Goal: Find specific page/section: Find specific page/section

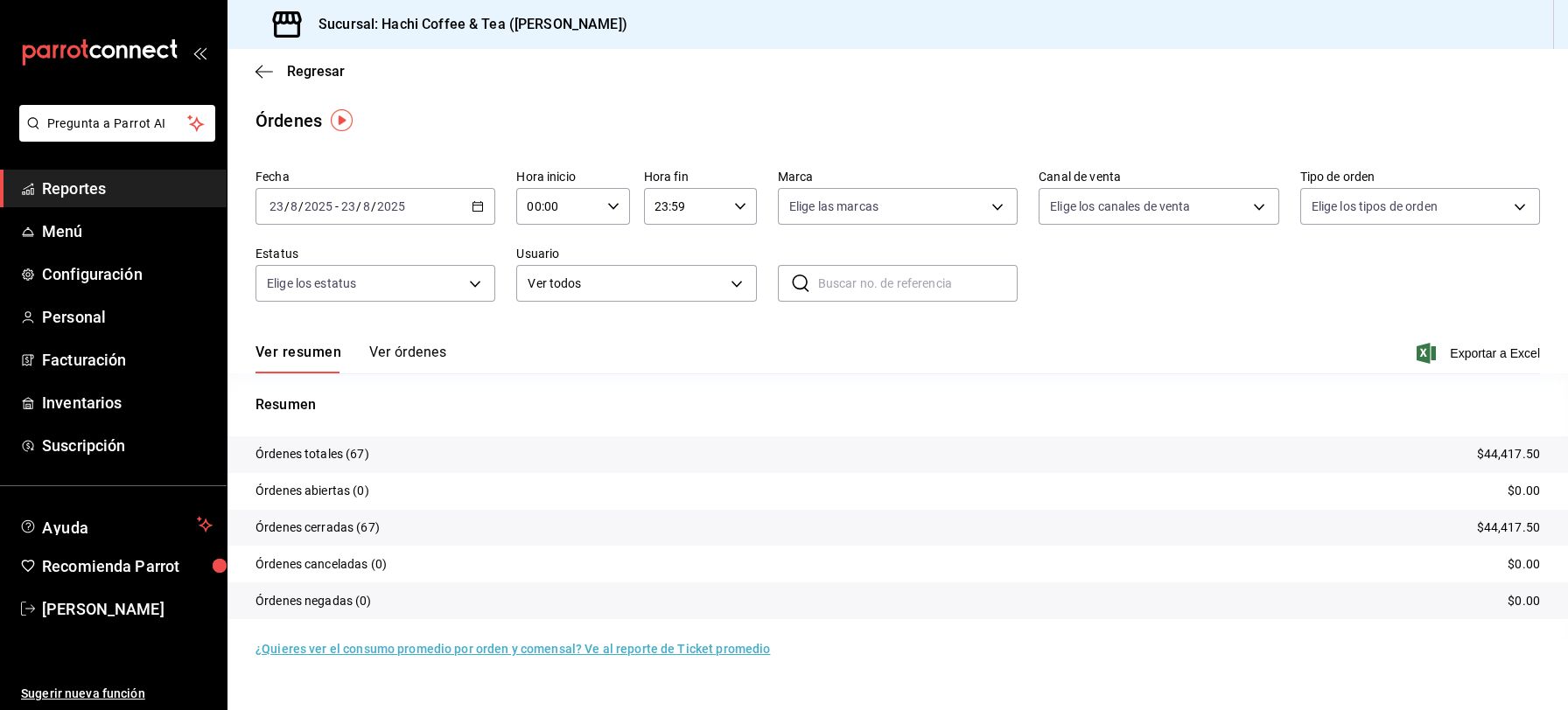
click at [73, 181] on span "Reportes" at bounding box center [127, 188] width 171 height 24
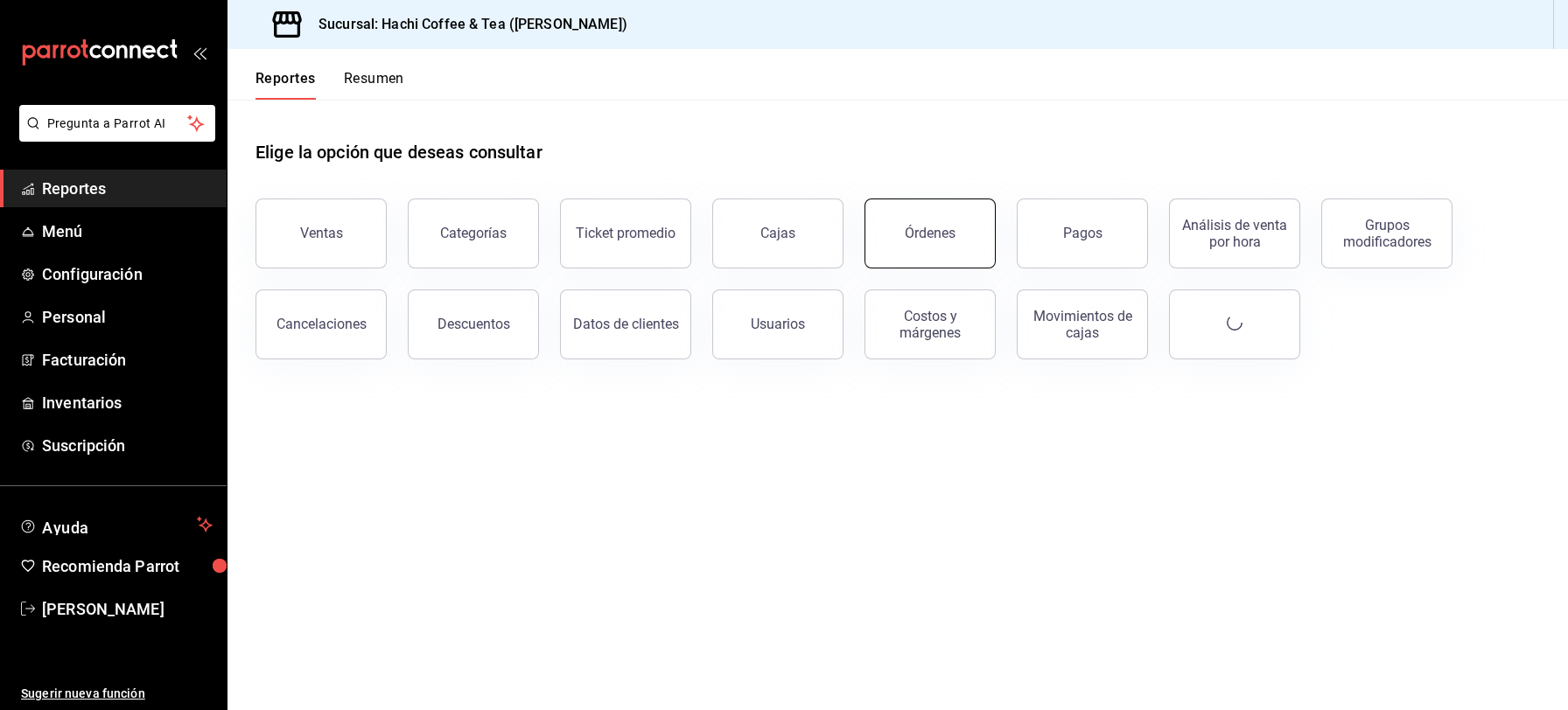
click at [913, 238] on div "Órdenes" at bounding box center [930, 233] width 51 height 17
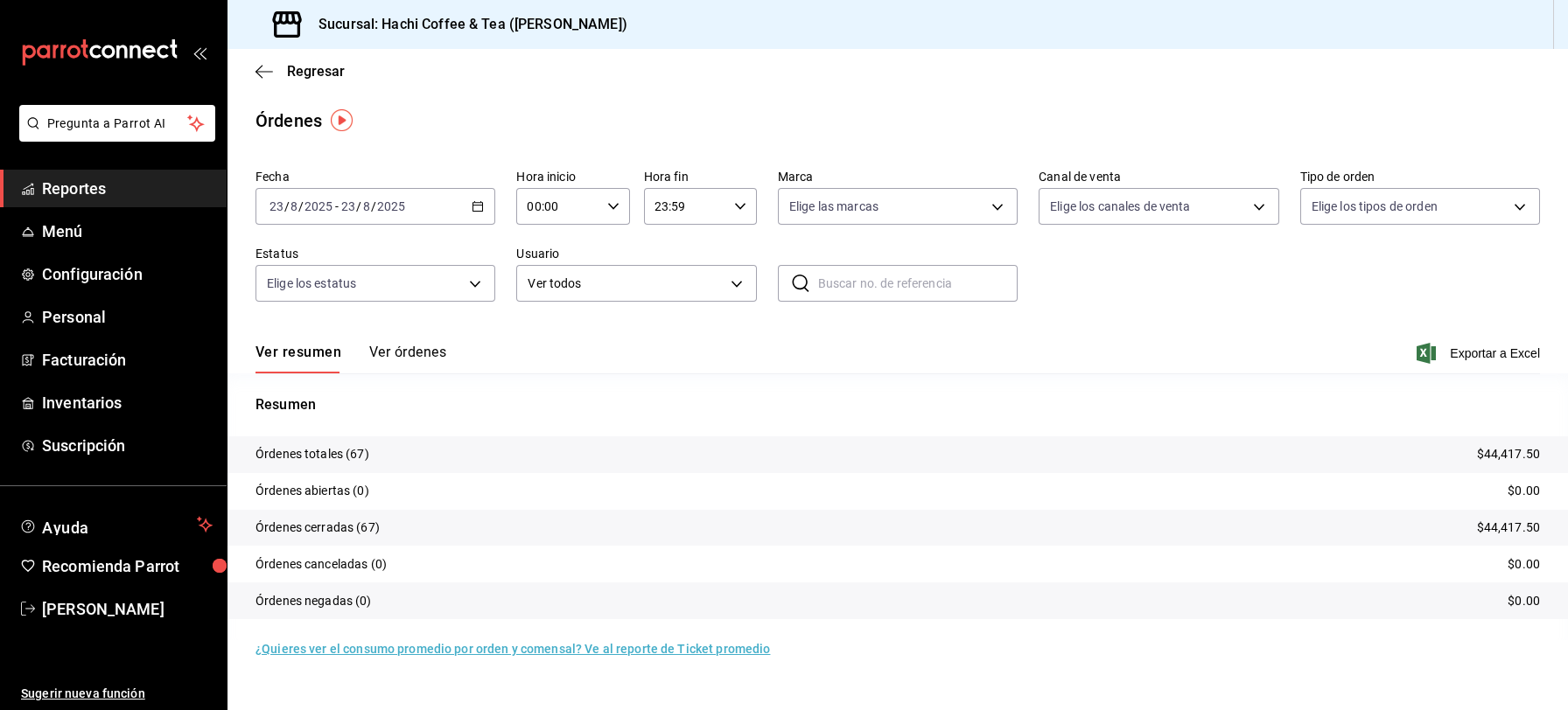
click at [417, 357] on button "Ver órdenes" at bounding box center [407, 358] width 77 height 29
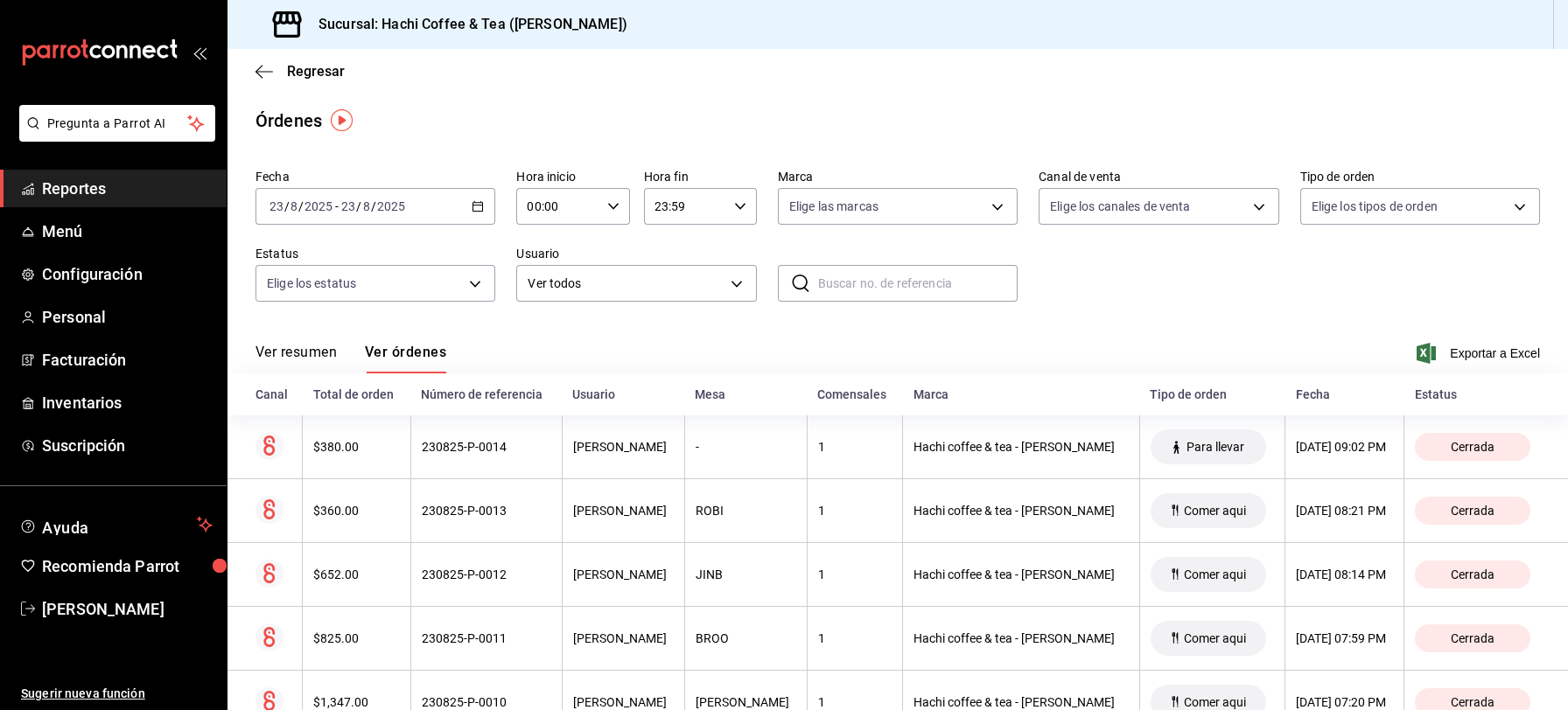
click at [77, 192] on span "Reportes" at bounding box center [127, 188] width 171 height 24
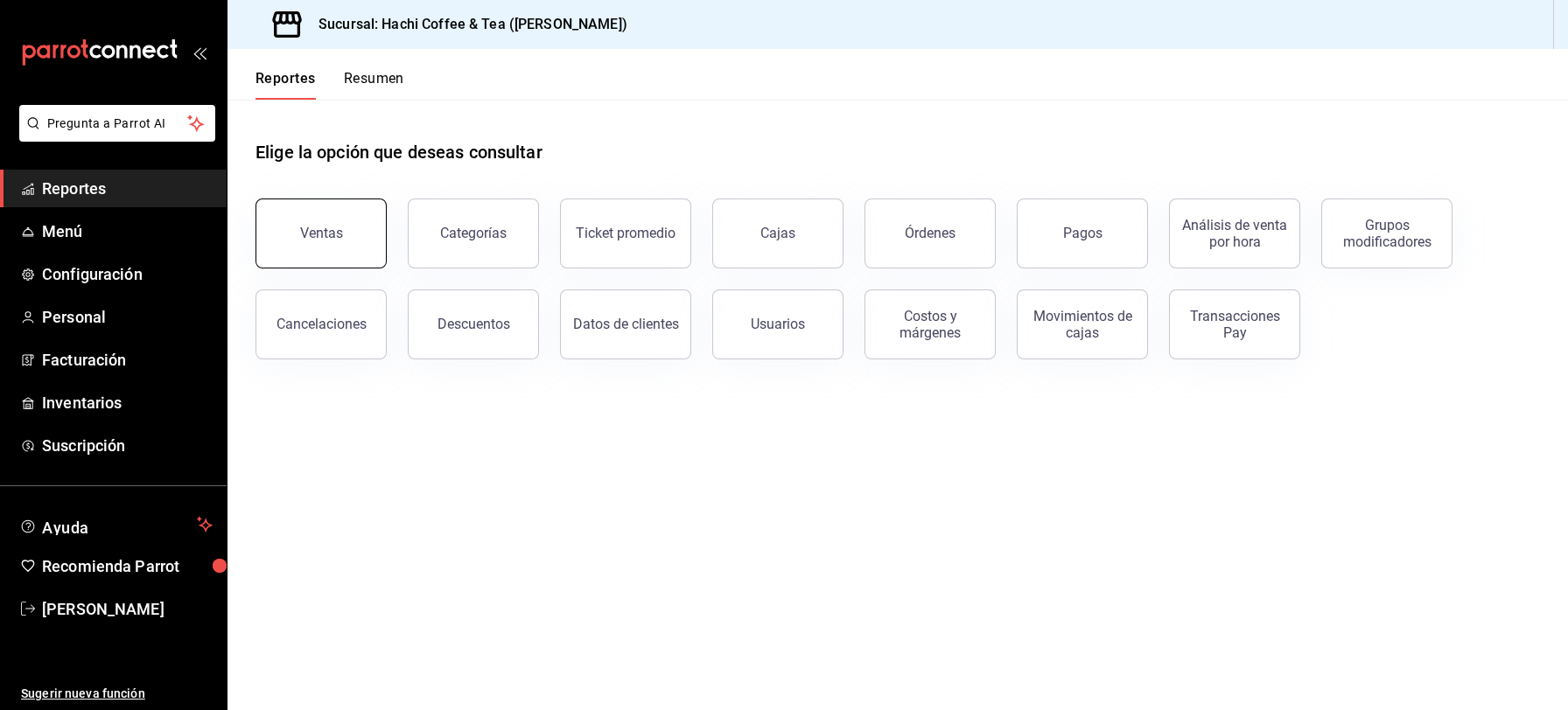
click at [335, 238] on div "Ventas" at bounding box center [321, 233] width 43 height 17
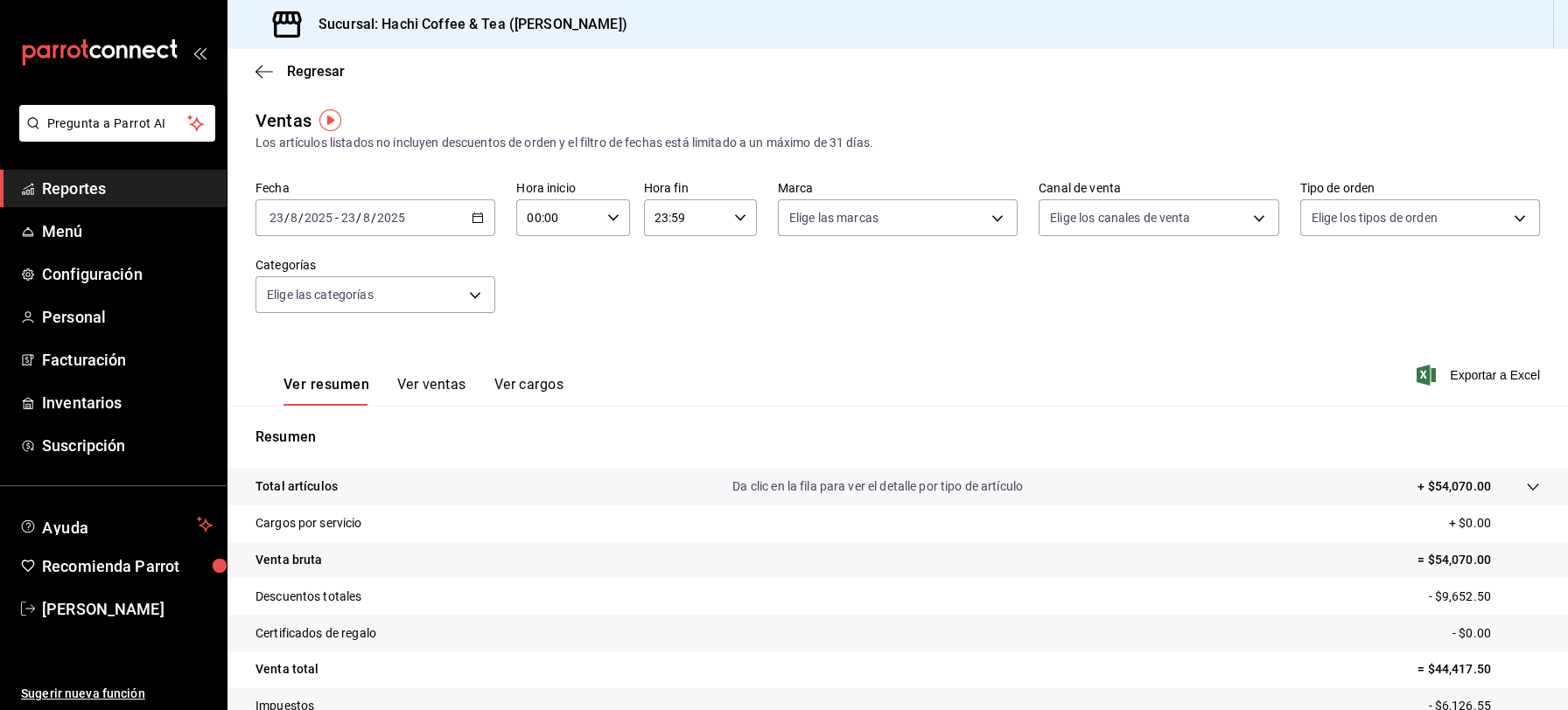
click at [63, 189] on span "Reportes" at bounding box center [127, 188] width 171 height 24
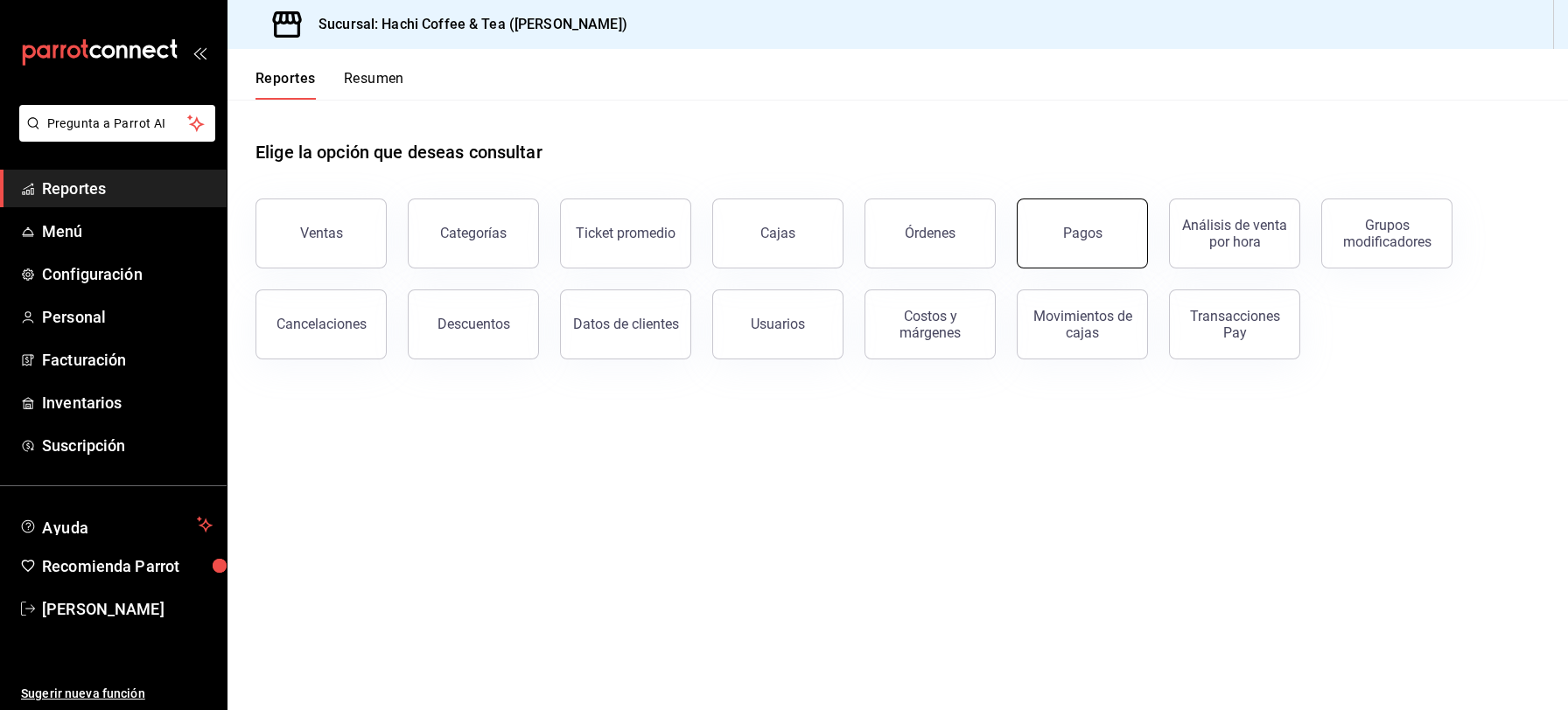
click at [1075, 235] on div "Pagos" at bounding box center [1083, 233] width 40 height 17
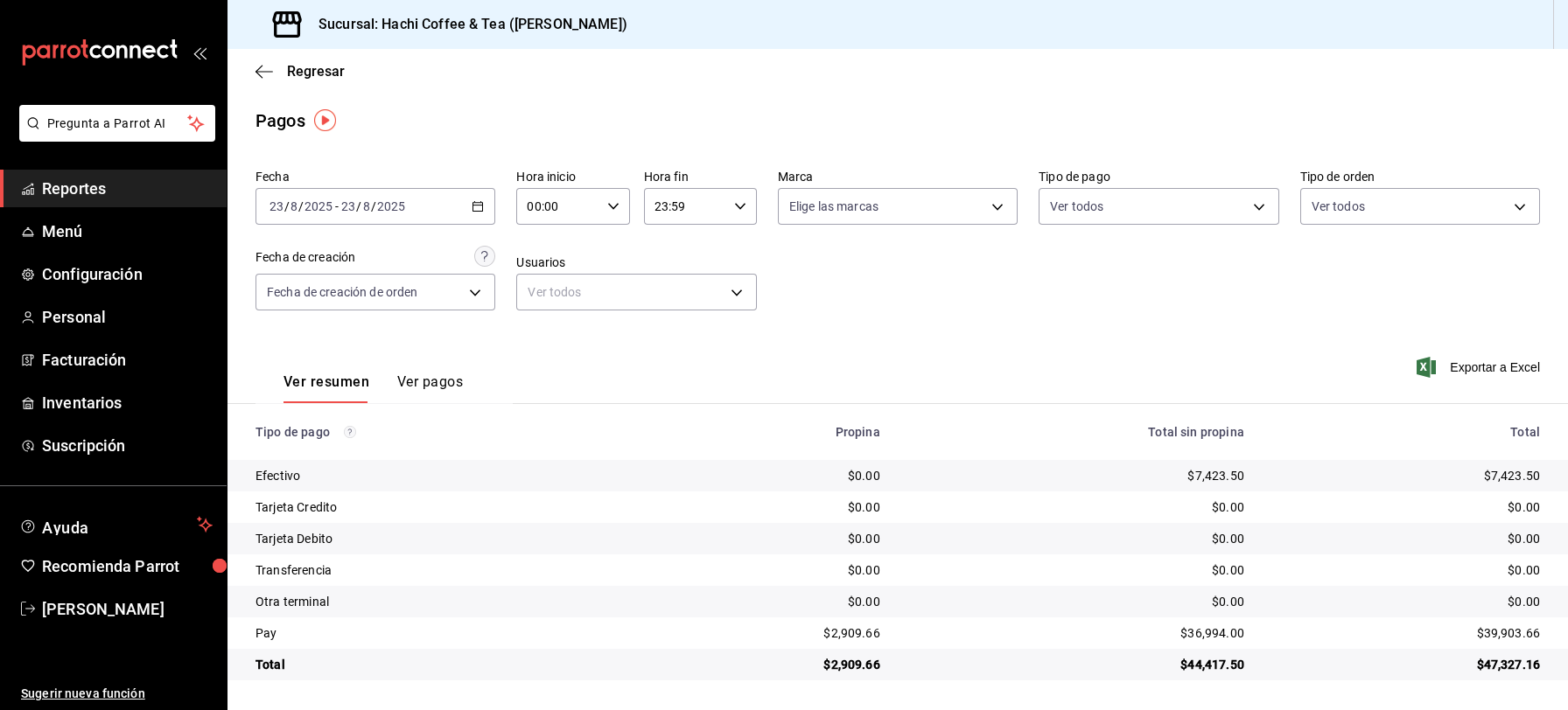
click at [120, 193] on span "Reportes" at bounding box center [127, 188] width 171 height 24
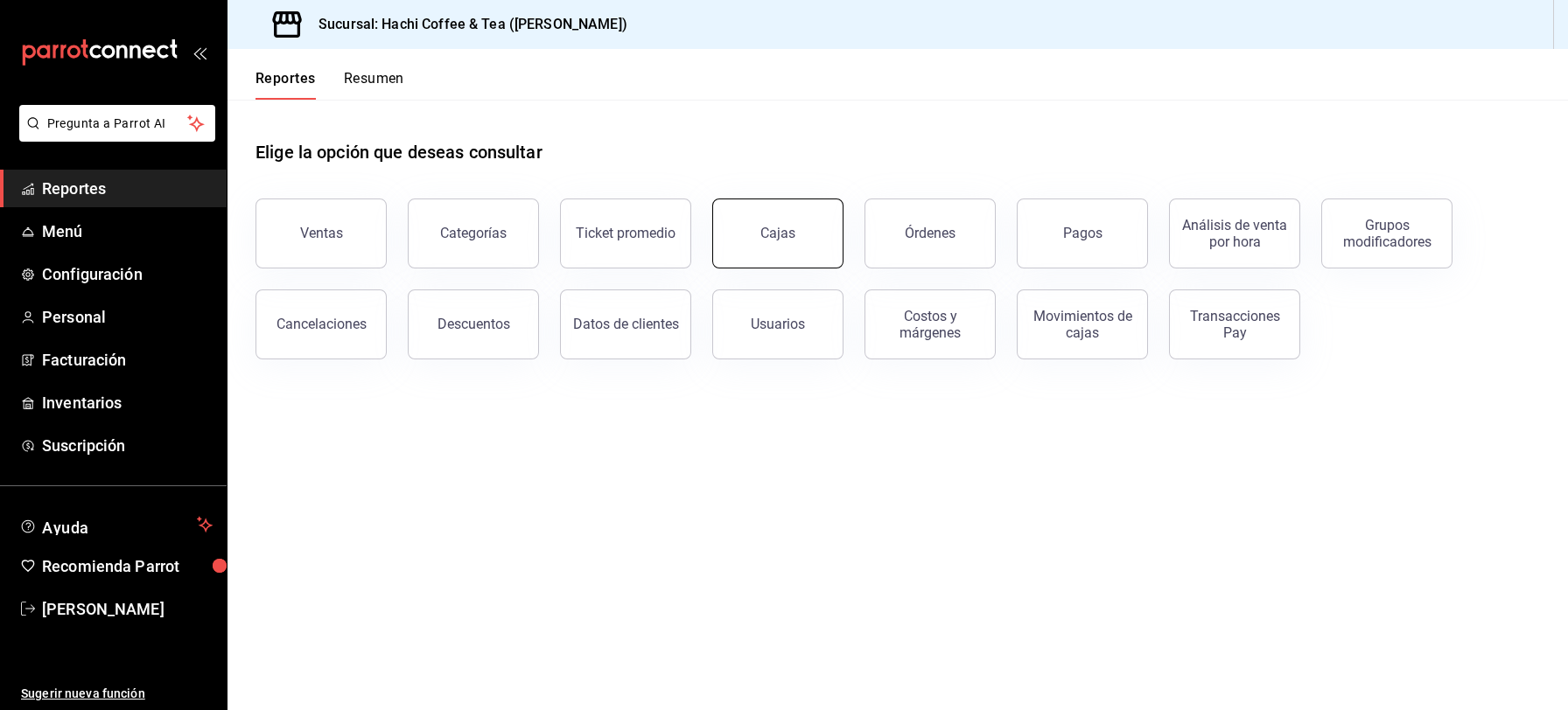
click at [757, 248] on button "Cajas" at bounding box center [777, 233] width 131 height 70
